Goal: Information Seeking & Learning: Stay updated

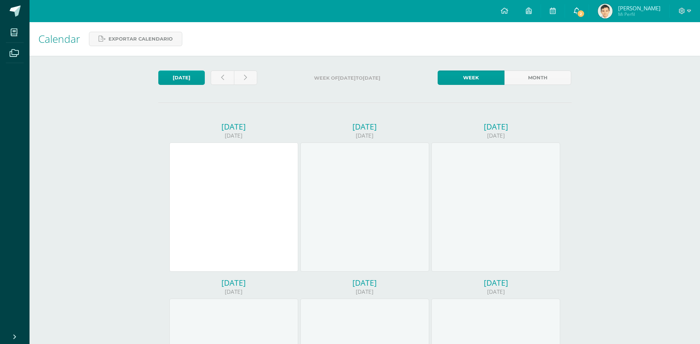
click at [585, 14] on span "2" at bounding box center [581, 14] width 8 height 8
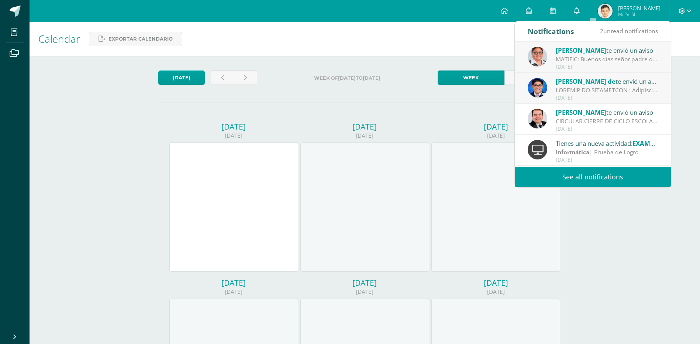
click at [602, 58] on div "MATIFIC: Buenos días señor padre de familia: Comparto una información important…" at bounding box center [607, 59] width 103 height 8
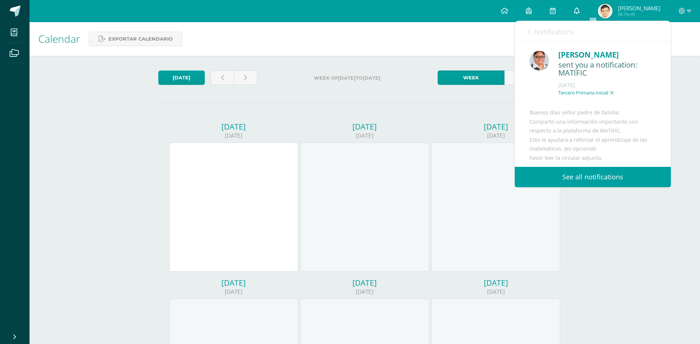
click at [580, 10] on icon at bounding box center [577, 10] width 6 height 7
click at [607, 176] on link "See all notifications" at bounding box center [593, 177] width 156 height 20
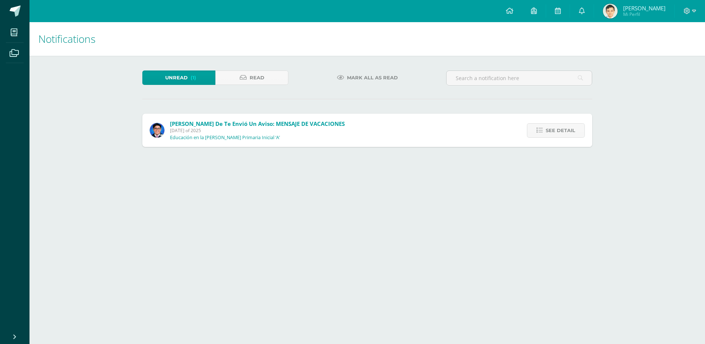
click at [226, 130] on span "[DATE] of 2025" at bounding box center [257, 130] width 175 height 6
click at [224, 124] on span "[PERSON_NAME] de te envió un aviso: MENSAJE DE VACACIONES" at bounding box center [257, 123] width 175 height 7
click at [556, 130] on span "See detail" at bounding box center [561, 131] width 30 height 14
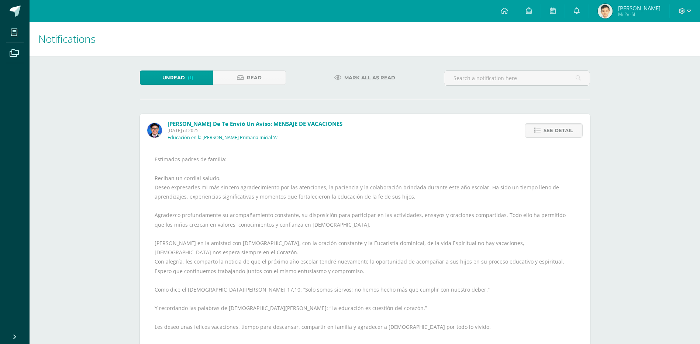
click at [182, 80] on span "Unread" at bounding box center [173, 78] width 23 height 14
click at [255, 74] on span "Read" at bounding box center [254, 78] width 15 height 14
click at [258, 79] on span "Read" at bounding box center [254, 78] width 15 height 14
click at [180, 78] on span "Unread" at bounding box center [173, 78] width 23 height 14
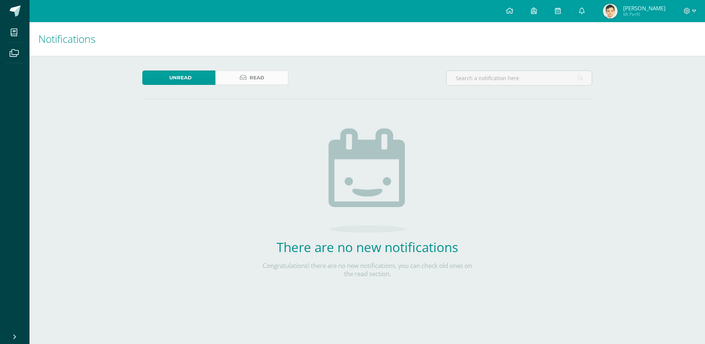
click at [264, 78] on span "Read" at bounding box center [257, 78] width 15 height 14
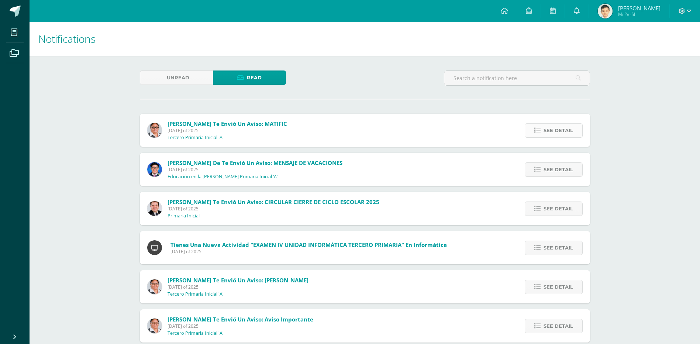
click at [555, 130] on span "See detail" at bounding box center [559, 131] width 30 height 14
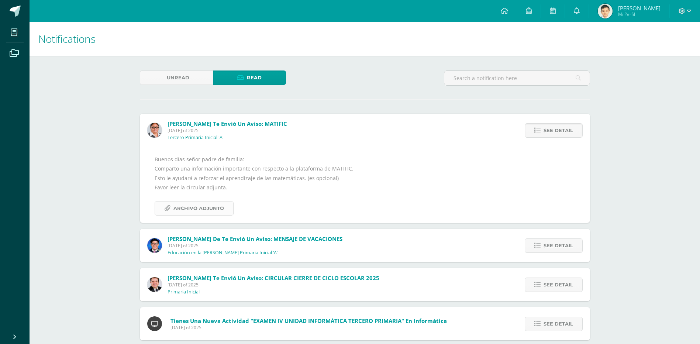
click at [209, 206] on span "Archivo Adjunto" at bounding box center [198, 208] width 51 height 14
